Goal: Information Seeking & Learning: Find specific fact

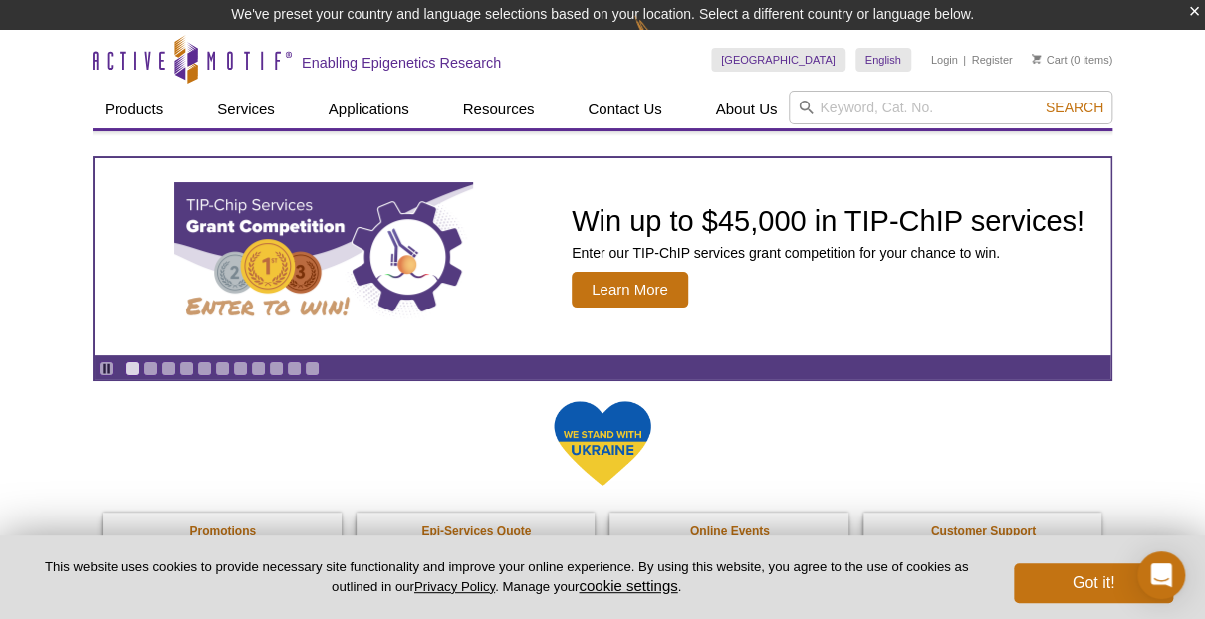
click at [847, 111] on input "search" at bounding box center [950, 108] width 324 height 34
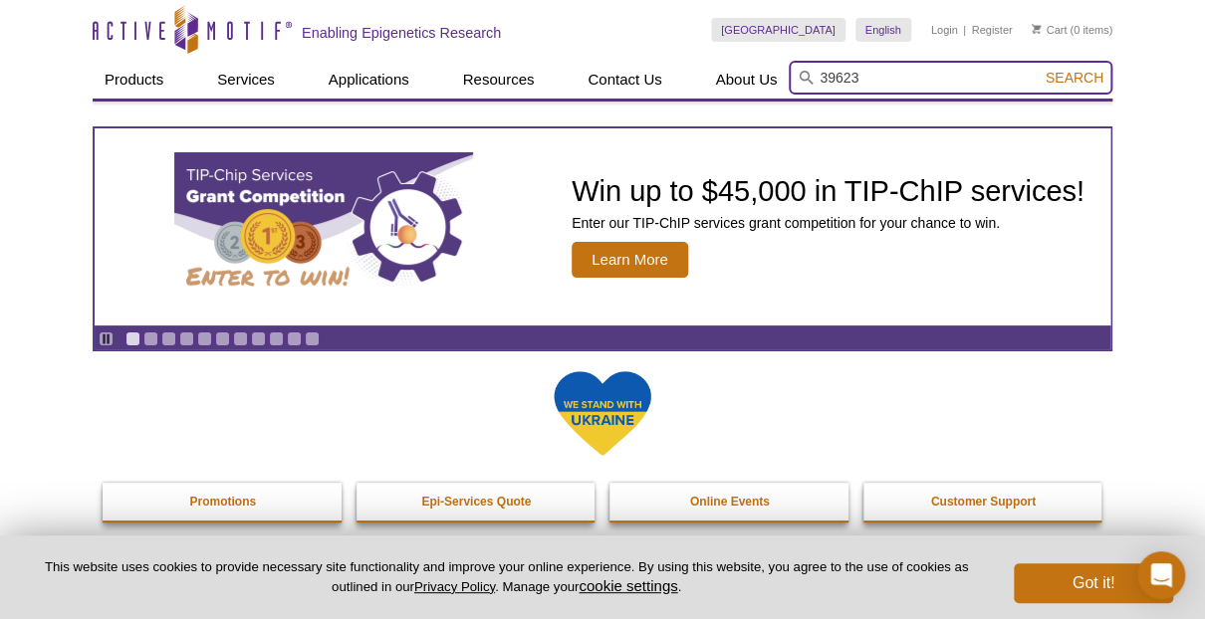
type input "39623"
click at [1039, 69] on button "Search" at bounding box center [1074, 78] width 70 height 18
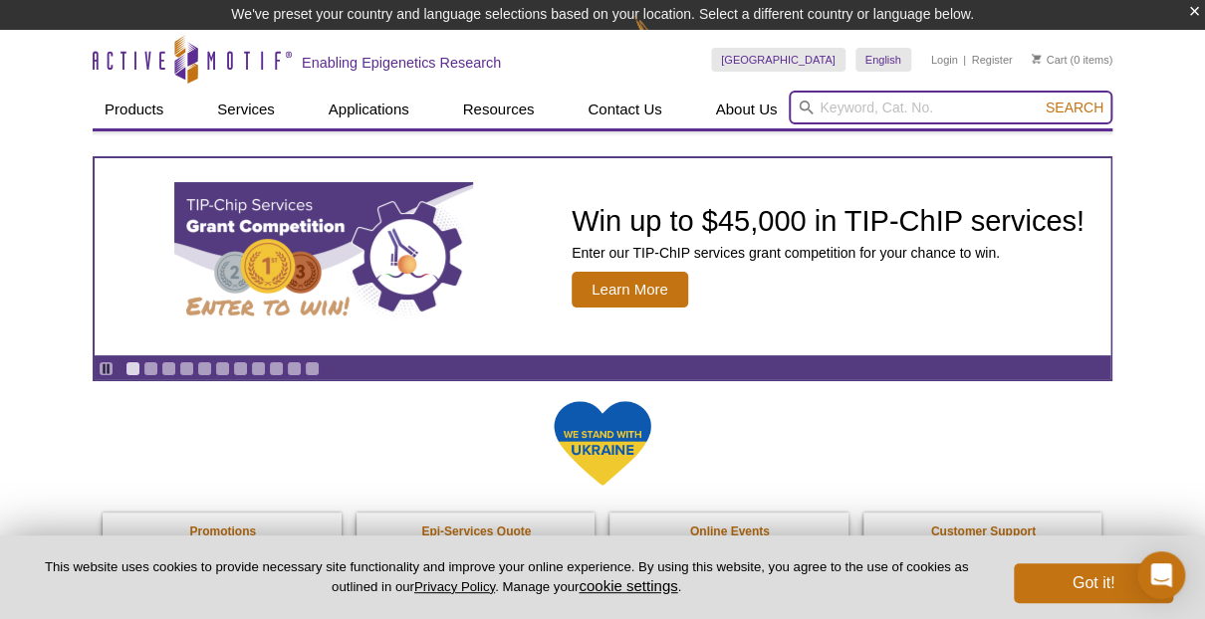
click at [833, 111] on input "search" at bounding box center [950, 108] width 324 height 34
type input "h2b"
click at [1039, 99] on button "Search" at bounding box center [1074, 108] width 70 height 18
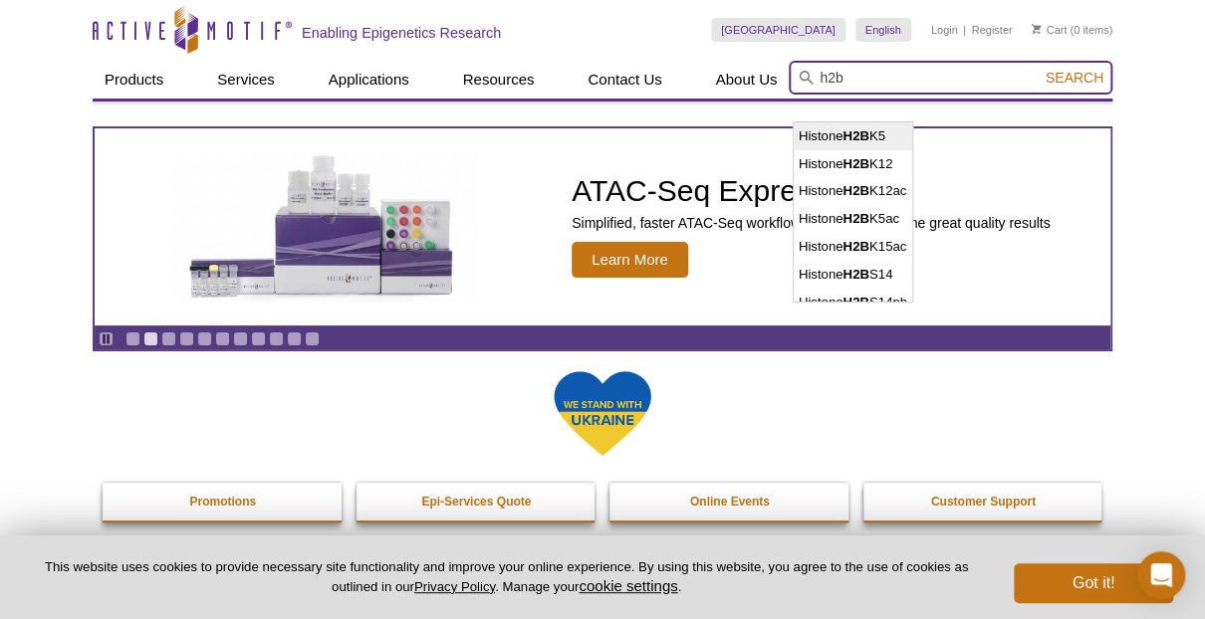
scroll to position [7, 0]
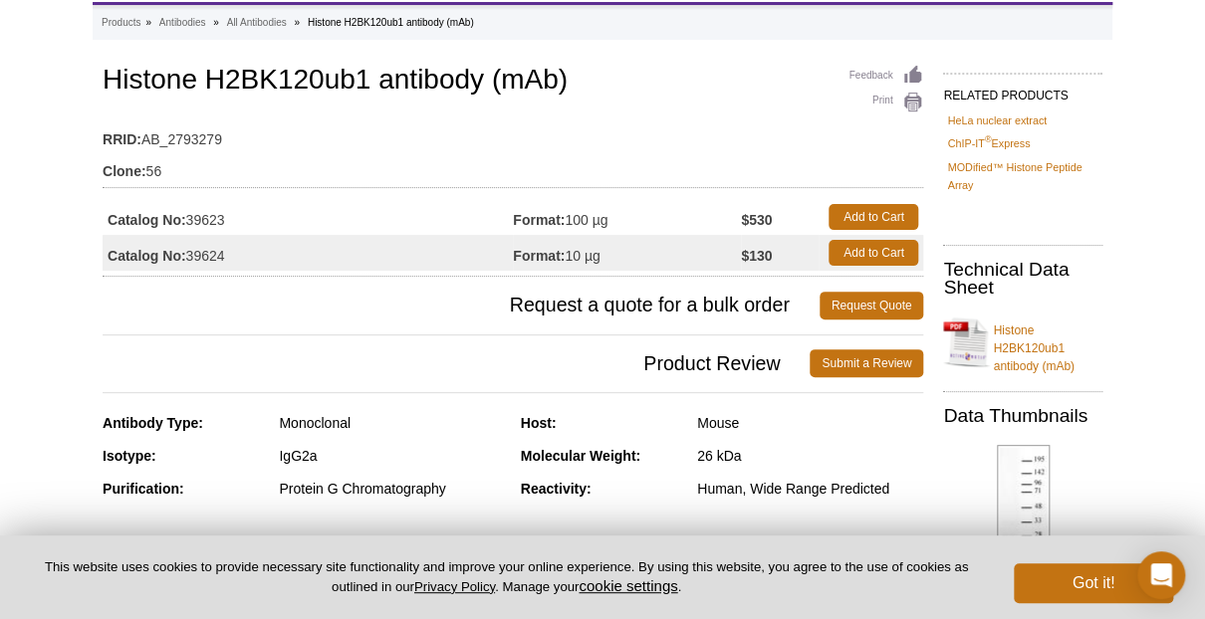
scroll to position [94, 0]
